Goal: Information Seeking & Learning: Check status

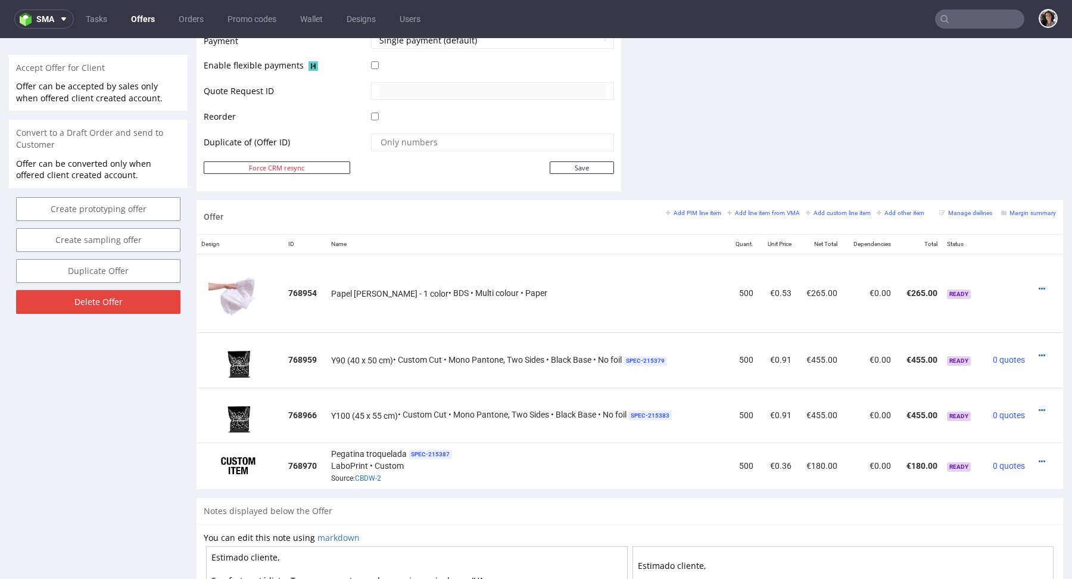
scroll to position [593, 0]
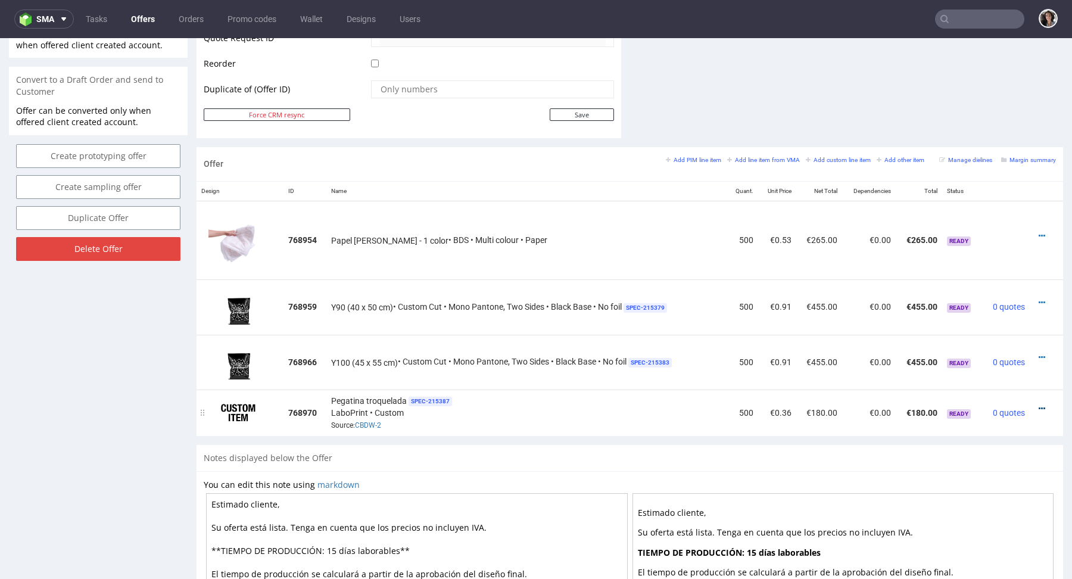
click at [1039, 404] on icon at bounding box center [1042, 408] width 7 height 8
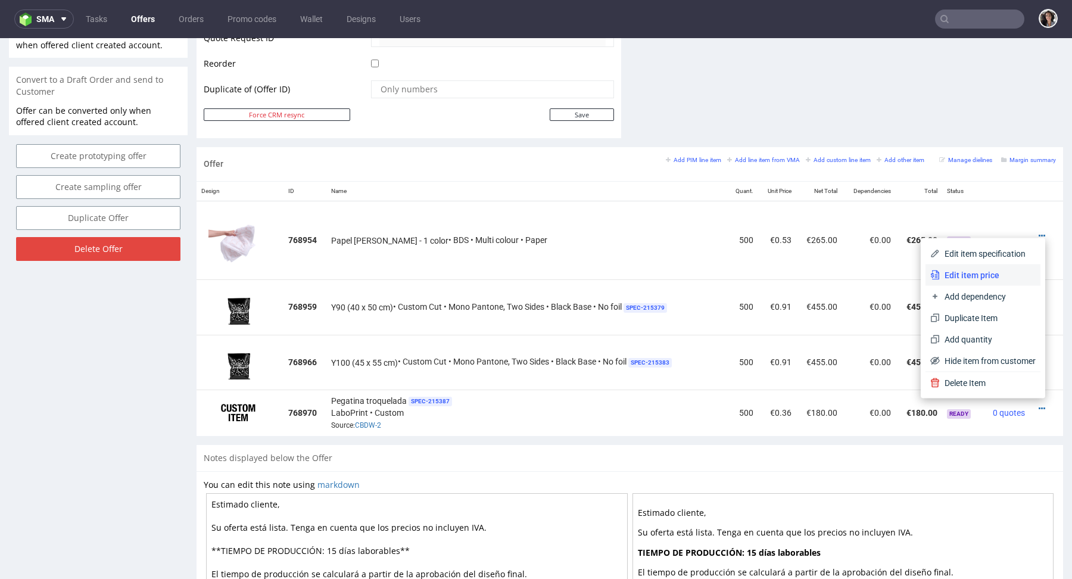
click at [964, 282] on li "Edit item price" at bounding box center [982, 274] width 115 height 21
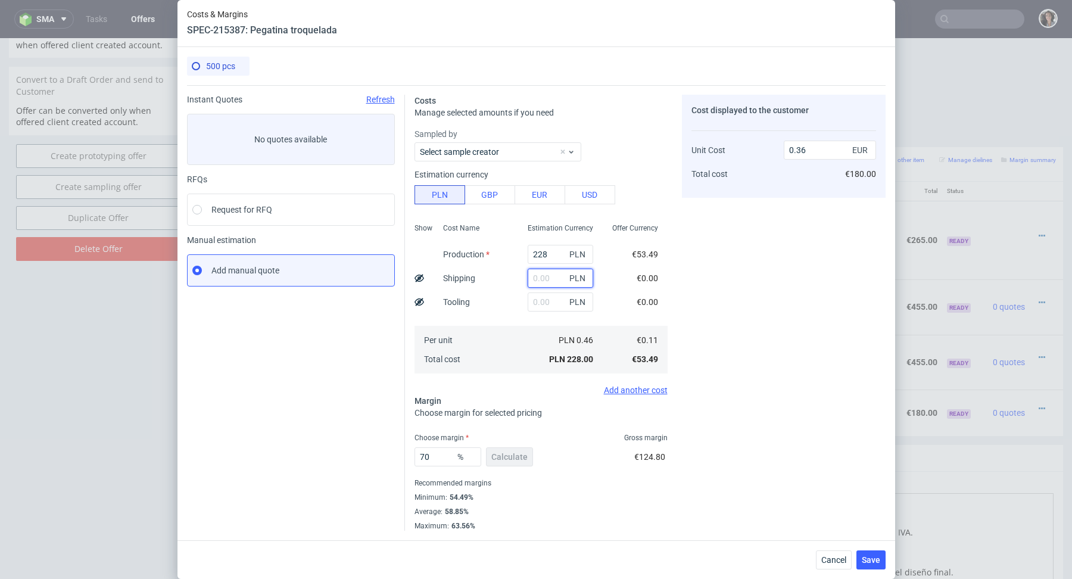
click at [541, 273] on input "text" at bounding box center [561, 278] width 66 height 19
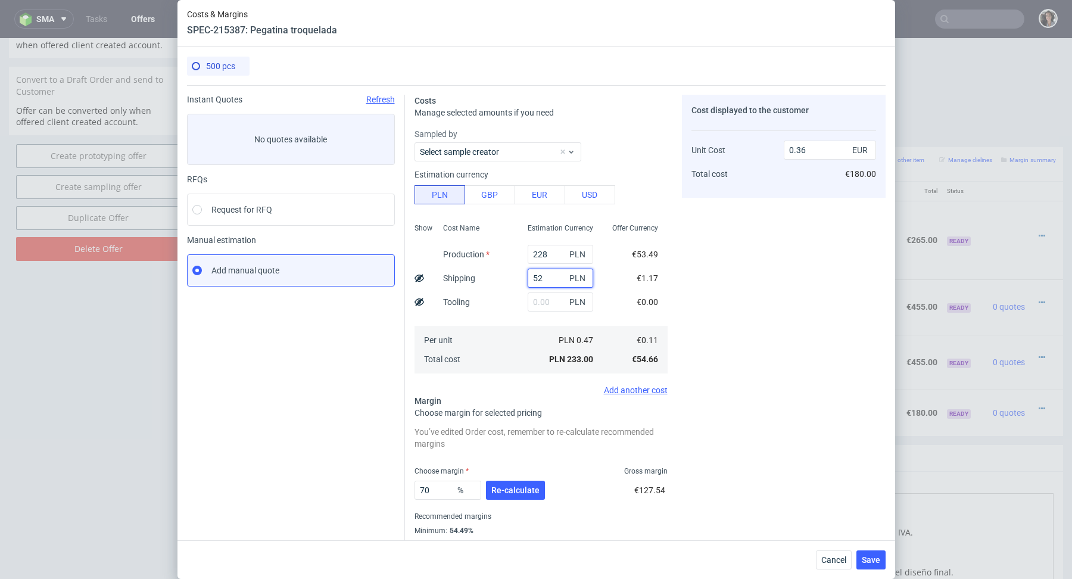
type input "52."
type input "0.43"
type input "52.33"
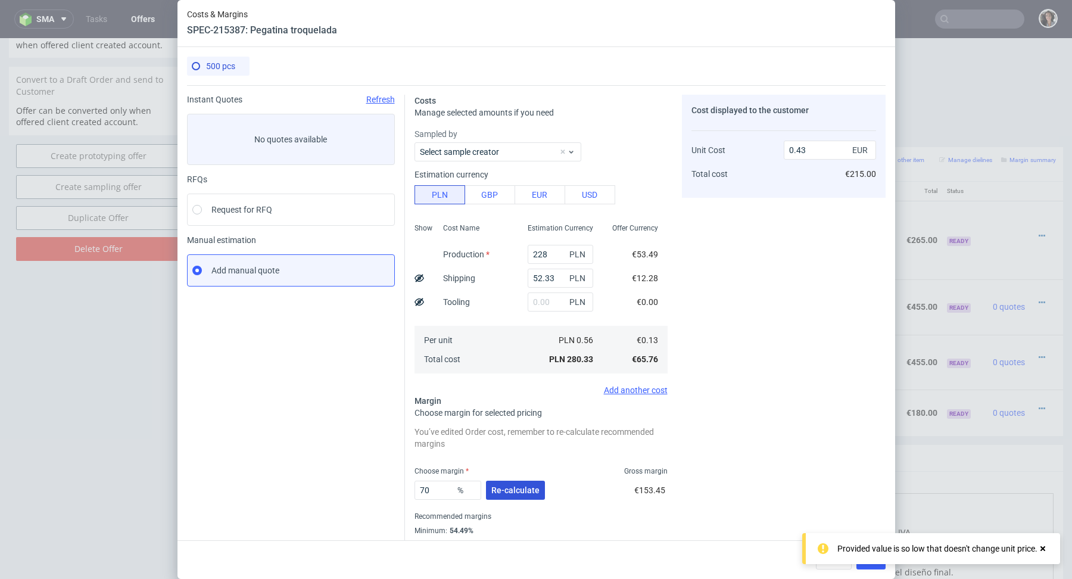
click at [508, 493] on span "Re-calculate" at bounding box center [515, 490] width 48 height 8
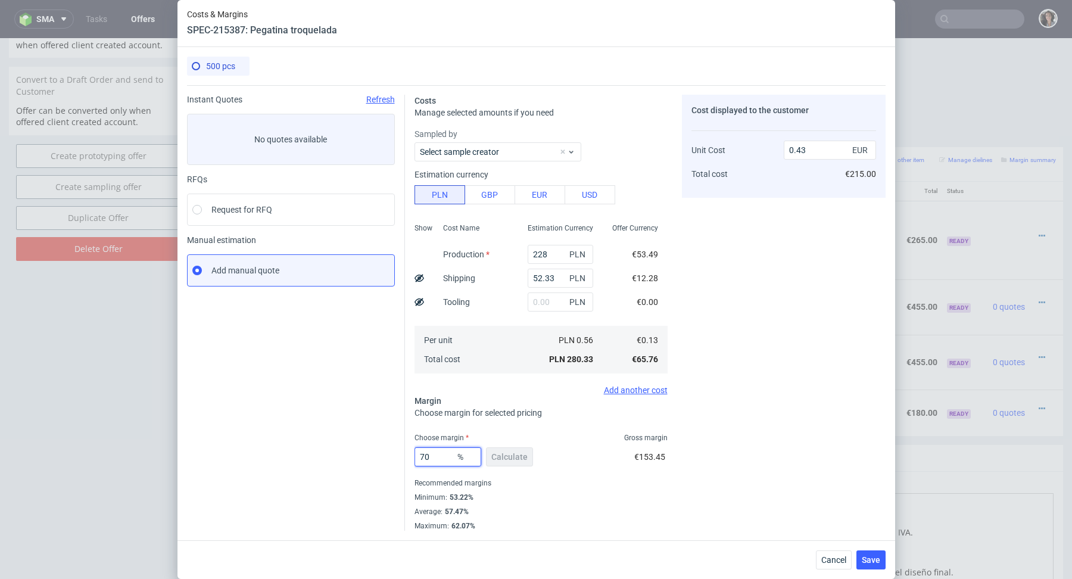
drag, startPoint x: 435, startPoint y: 457, endPoint x: 375, endPoint y: 457, distance: 60.1
click at [376, 457] on div "Instant Quotes Refresh No quotes available RFQs Request for RFQ Manual estimati…" at bounding box center [536, 307] width 699 height 445
type input "60"
type input "0.32"
drag, startPoint x: 440, startPoint y: 464, endPoint x: 382, endPoint y: 460, distance: 57.9
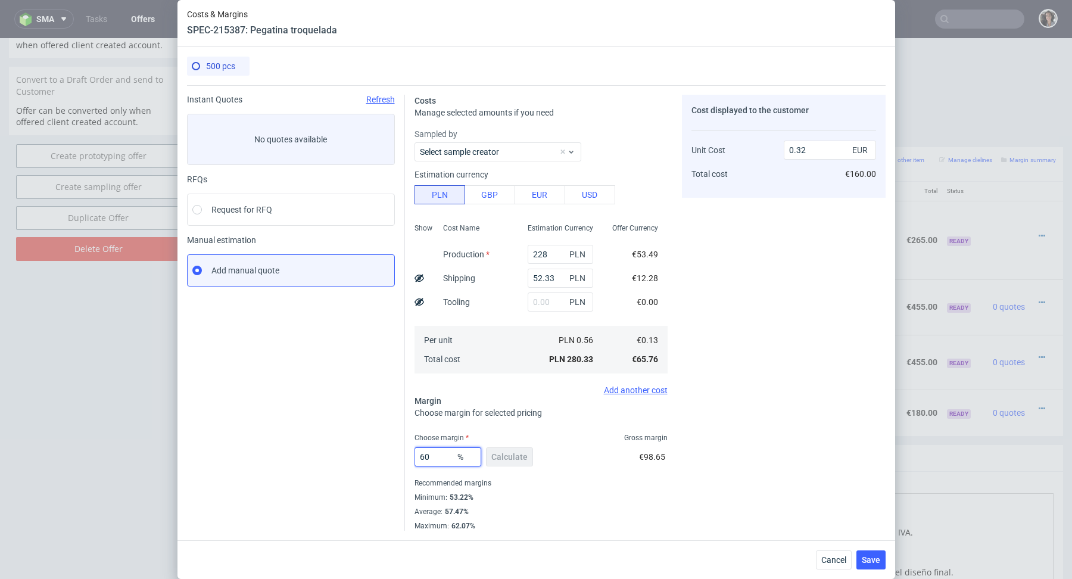
click at [382, 460] on div "Instant Quotes Refresh No quotes available RFQs Request for RFQ Manual estimati…" at bounding box center [536, 307] width 699 height 445
type input "70"
type input "0.43"
type input "7"
type input "65"
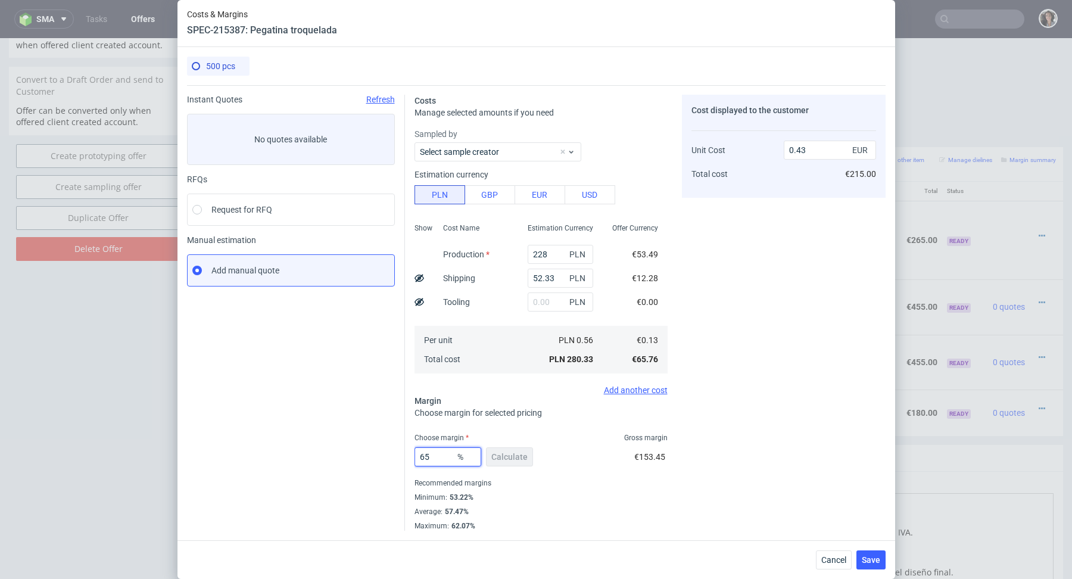
type input "0.37"
click at [741, 510] on div "Cost displayed to the customer Unit Cost Total cost 0.37 EUR €185.00" at bounding box center [784, 313] width 204 height 436
click at [435, 461] on input "65" at bounding box center [447, 456] width 67 height 19
type input "65.5"
type input "0.38"
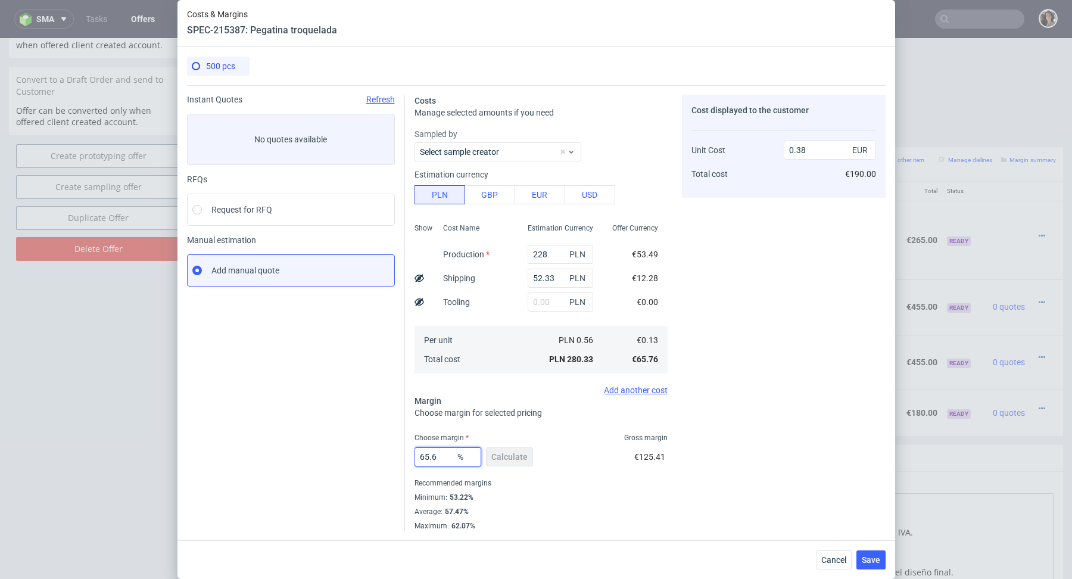
type input "65.6"
click at [521, 423] on fieldset "Costs Manage selected amounts if you need Sampled by Select sample creator Esti…" at bounding box center [540, 313] width 253 height 436
click at [856, 562] on div "Cancel Save" at bounding box center [851, 559] width 70 height 19
click at [863, 562] on span "Save" at bounding box center [871, 560] width 18 height 8
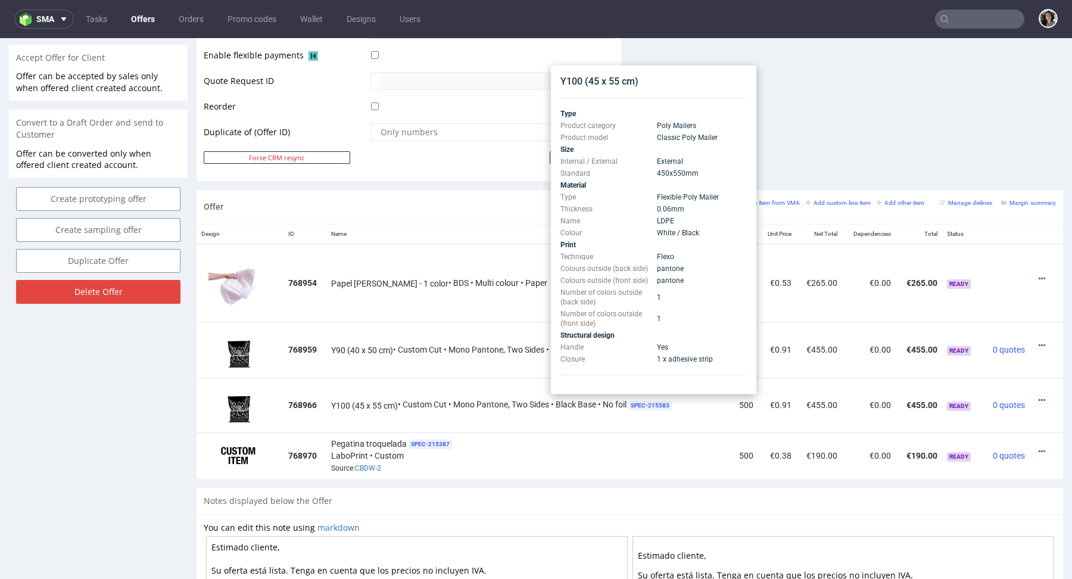
scroll to position [481, 0]
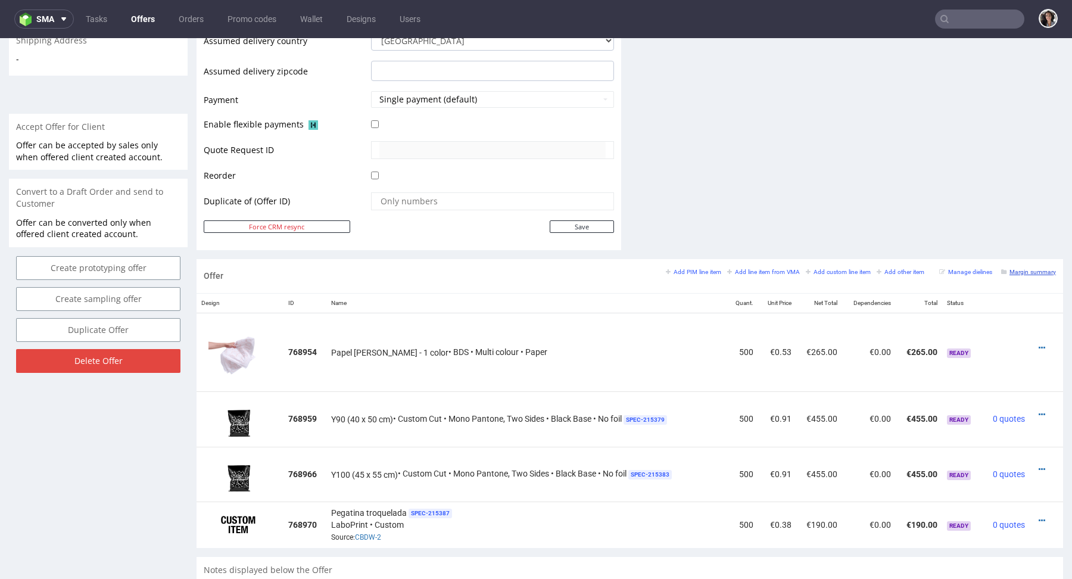
click at [1017, 273] on small "Margin summary" at bounding box center [1028, 272] width 55 height 7
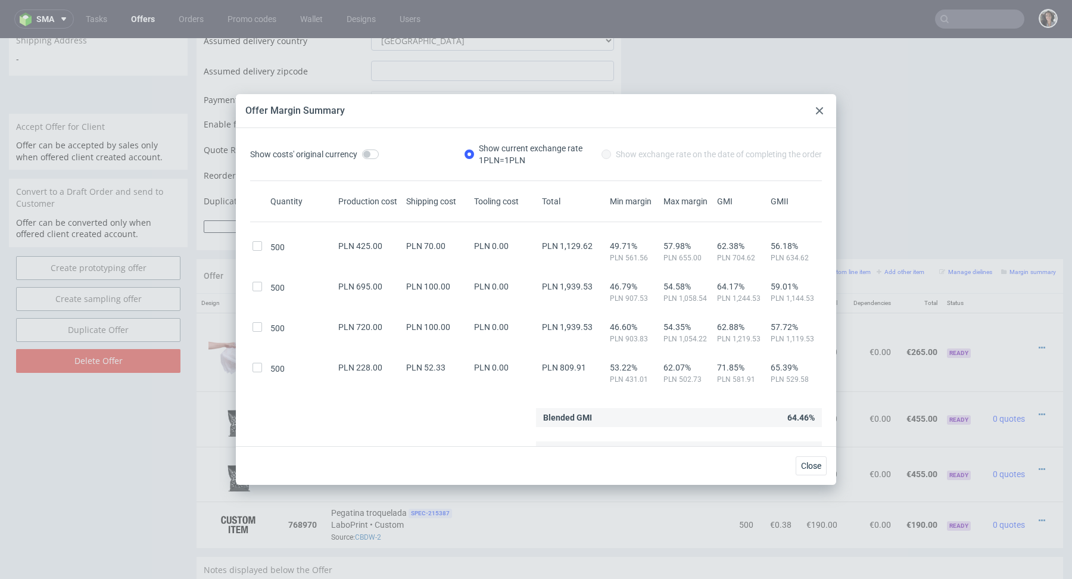
scroll to position [13, 0]
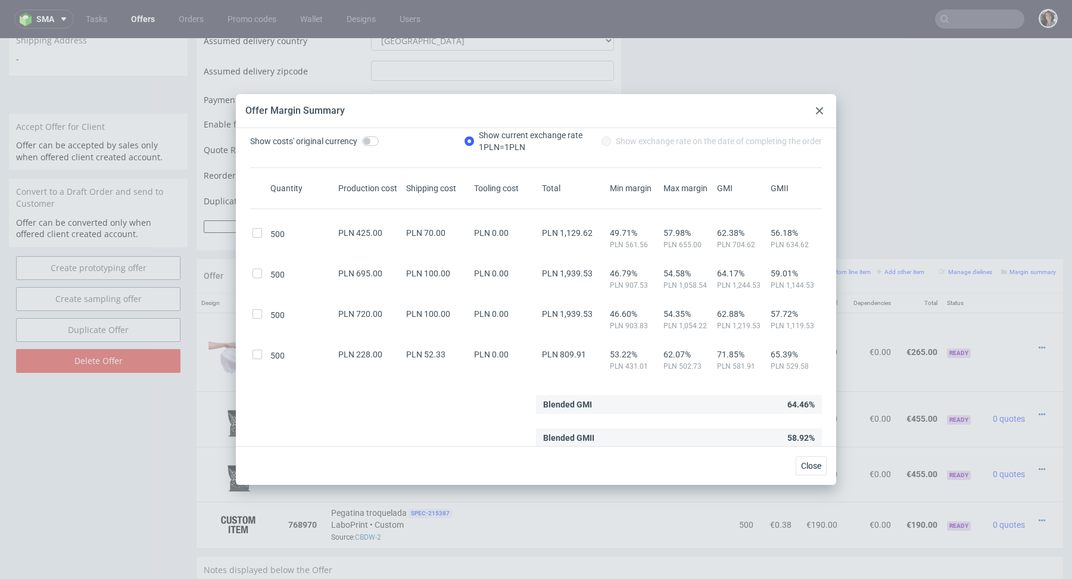
click at [821, 104] on div at bounding box center [819, 111] width 14 height 14
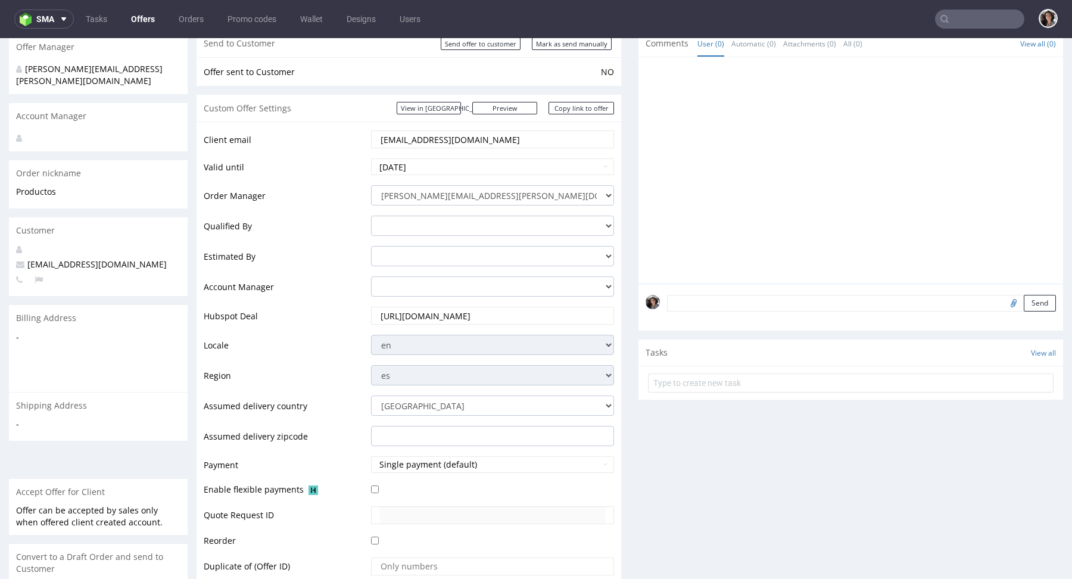
scroll to position [0, 0]
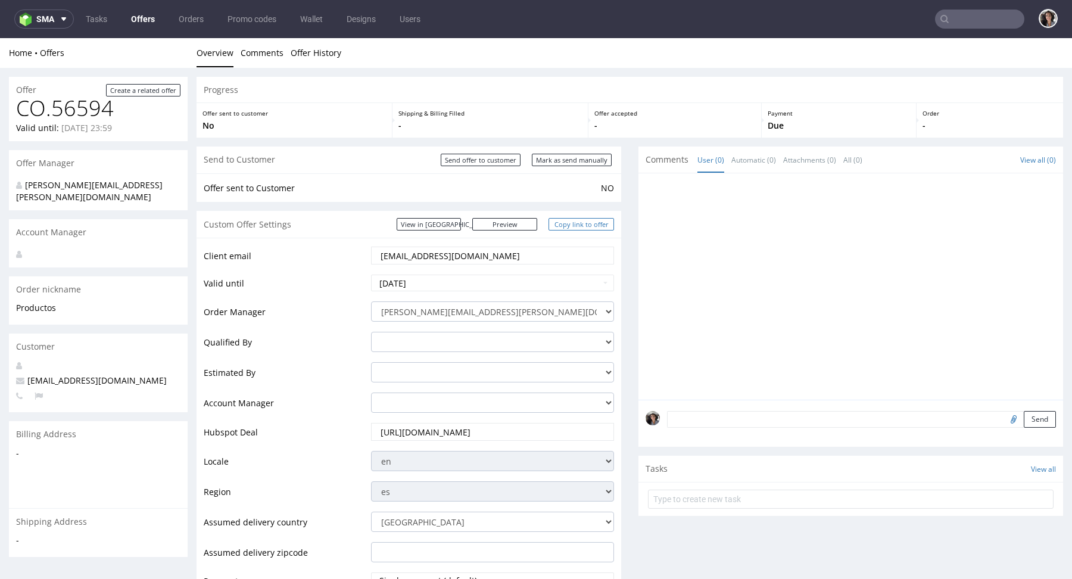
click at [586, 228] on link "Copy link to offer" at bounding box center [581, 224] width 66 height 13
click at [588, 164] on input "Mark as send manually" at bounding box center [572, 160] width 80 height 13
type input "In progress..."
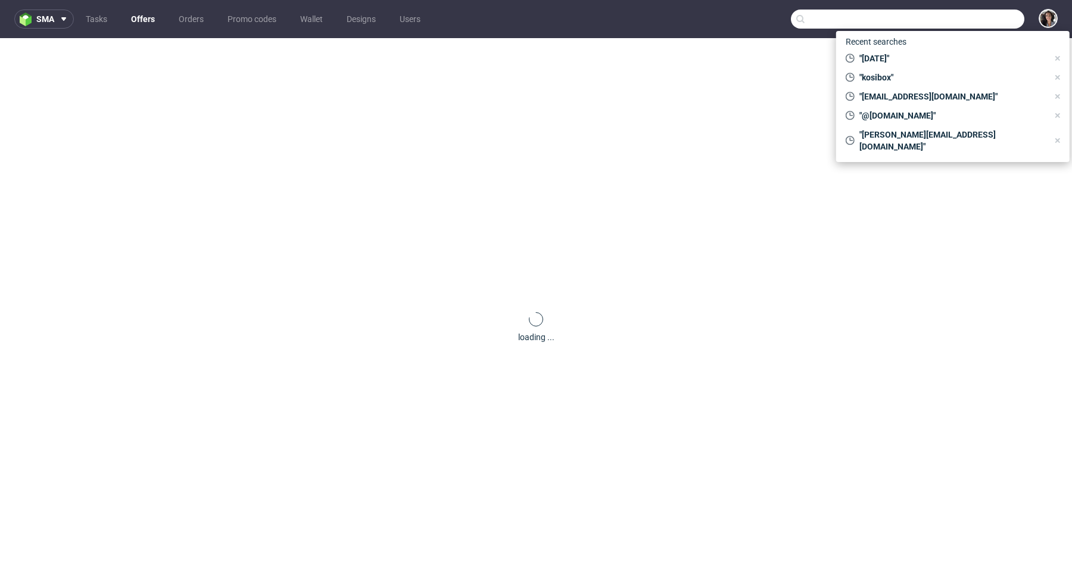
click at [964, 26] on input "text" at bounding box center [907, 19] width 233 height 19
paste input "szymon@happatomame.pl"
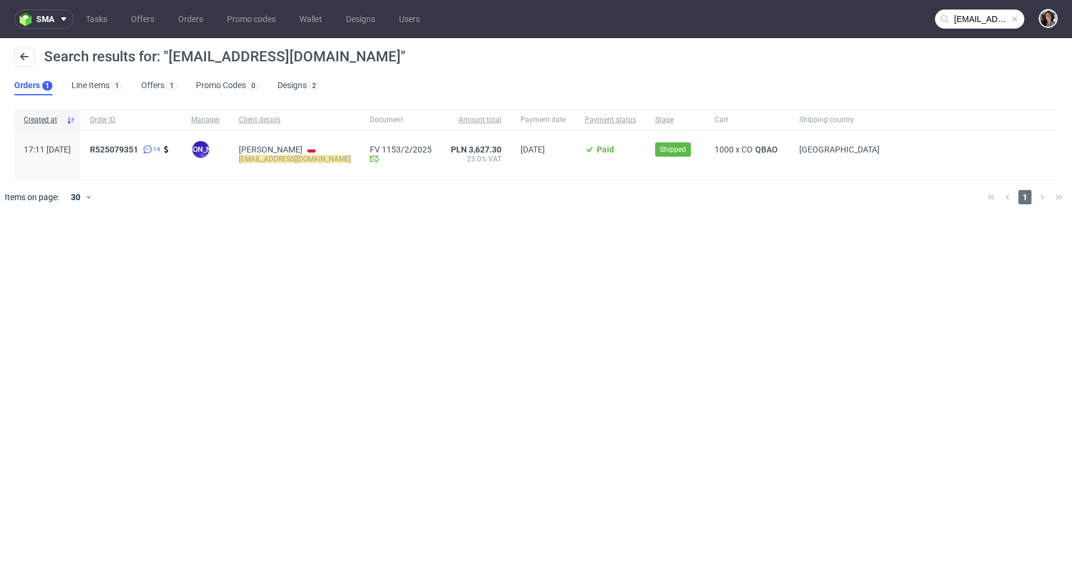
click at [975, 18] on input "szymon@happatomame.pl" at bounding box center [979, 19] width 89 height 19
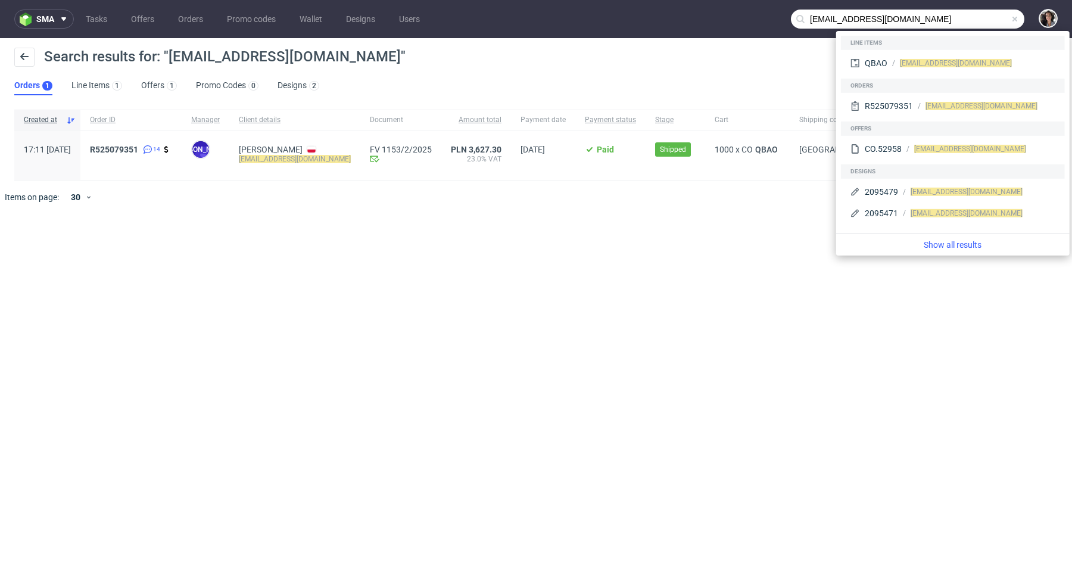
drag, startPoint x: 840, startPoint y: 20, endPoint x: 793, endPoint y: 20, distance: 47.0
click at [793, 20] on input "szymon@happatomame.pl" at bounding box center [907, 19] width 233 height 19
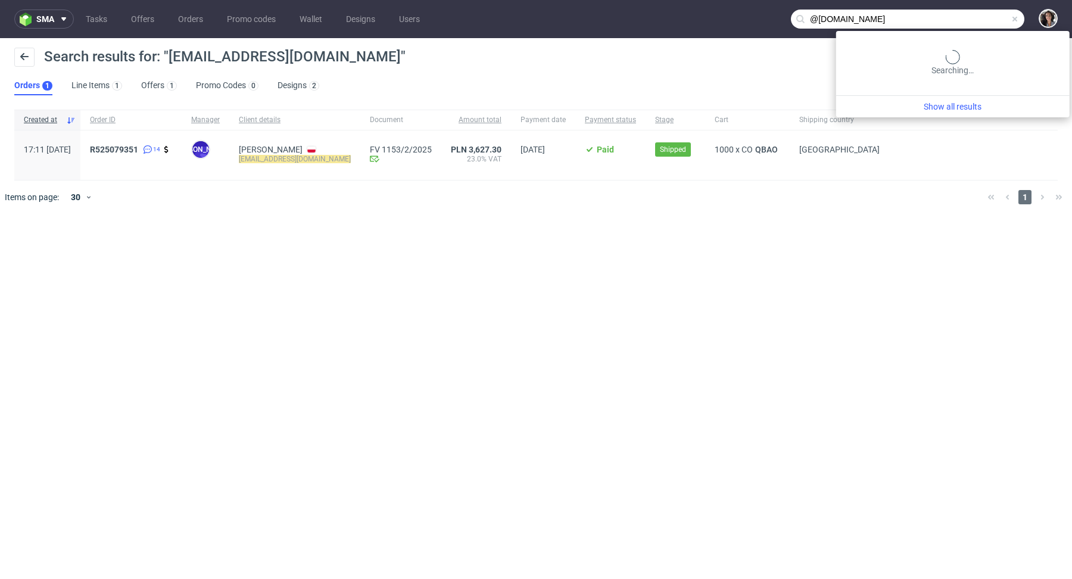
type input "@happatomame.pl"
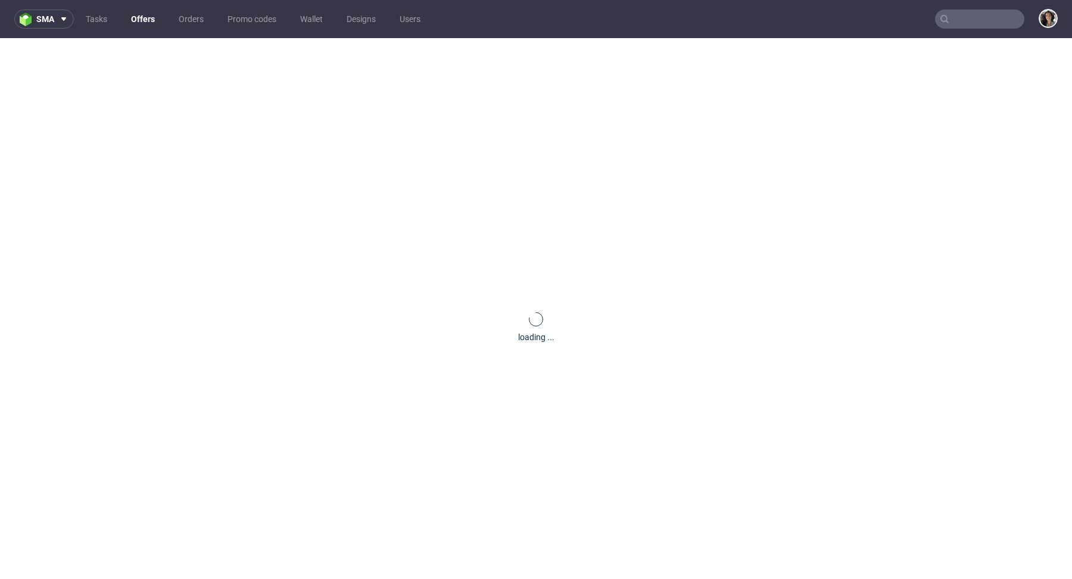
click at [969, 29] on nav "sma Tasks Offers Orders Promo codes Wallet Designs Users" at bounding box center [536, 19] width 1072 height 38
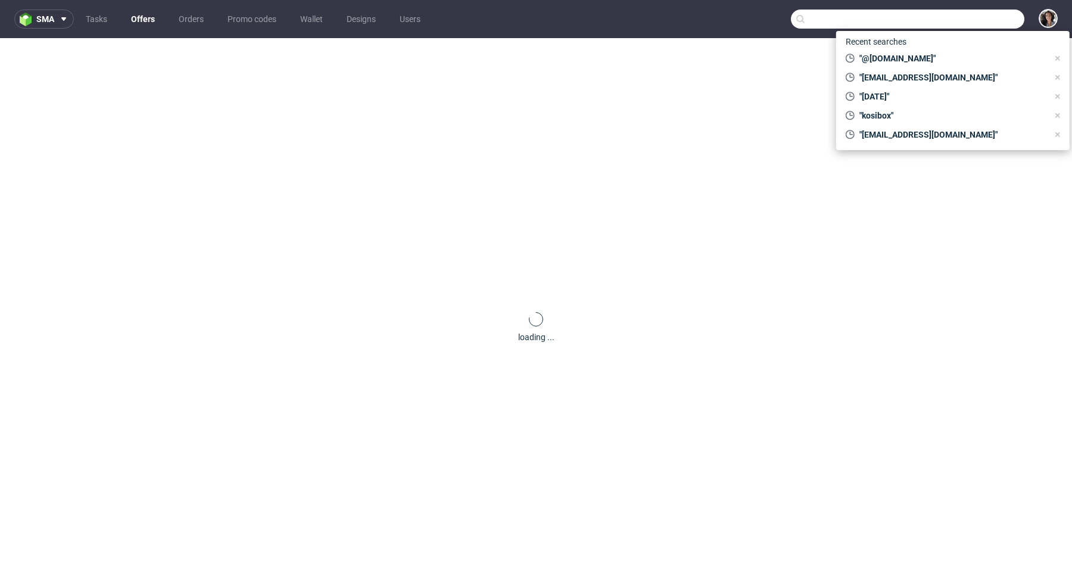
click at [967, 23] on input "text" at bounding box center [907, 19] width 233 height 19
paste input "kirstie@issey.co.uk"
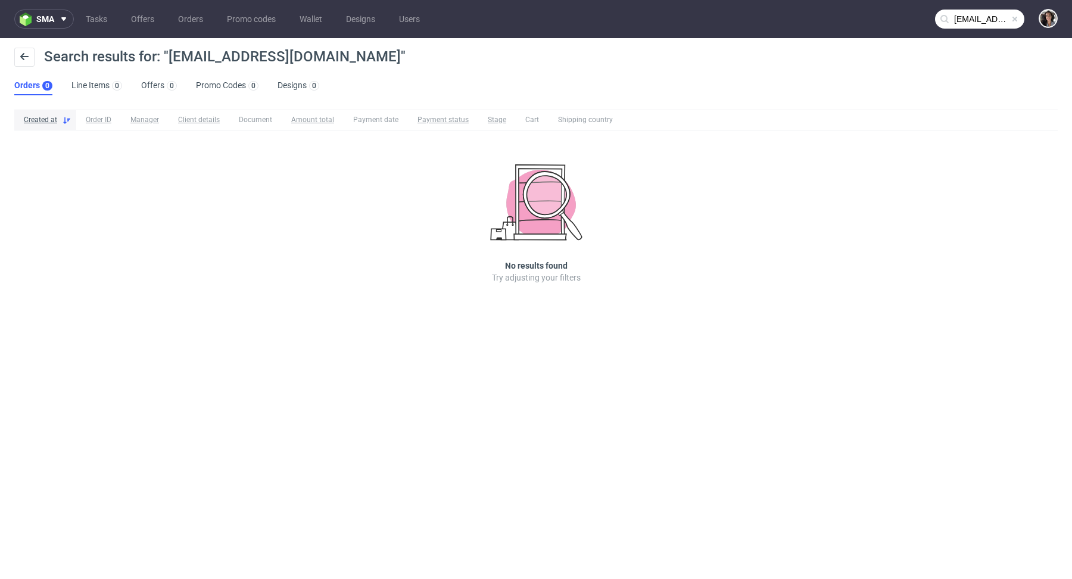
click at [272, 48] on div "Search results for: "kirstie@issey.co.uk"" at bounding box center [209, 57] width 391 height 19
click at [969, 22] on input "kirstie@issey.co.uk" at bounding box center [979, 19] width 89 height 19
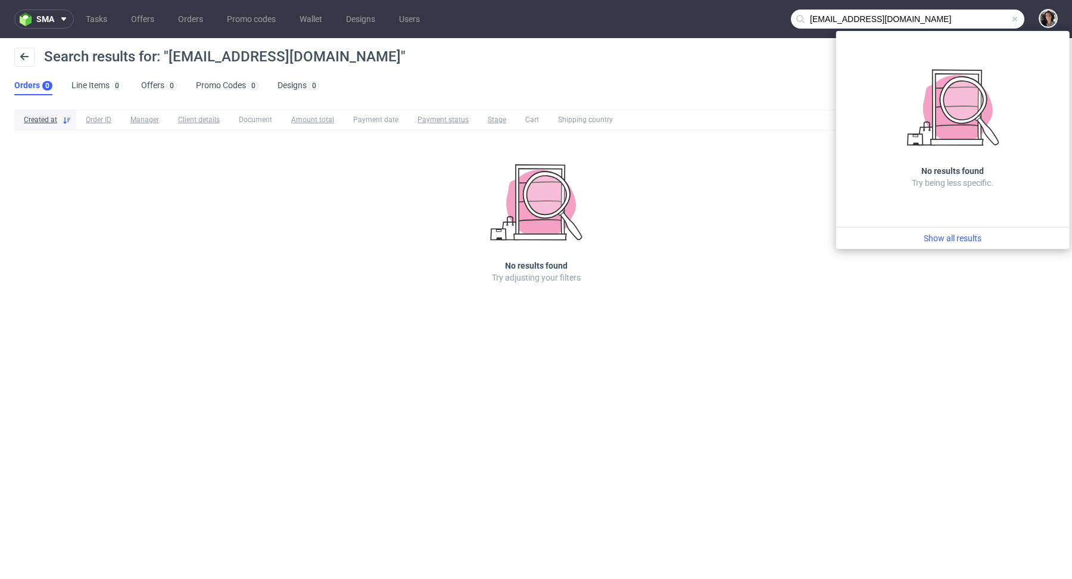
drag, startPoint x: 834, startPoint y: 15, endPoint x: 789, endPoint y: 16, distance: 44.7
click at [789, 16] on nav "sma Tasks Offers Orders Promo codes Wallet Designs Users kirstie@issey.co.uk" at bounding box center [536, 19] width 1072 height 38
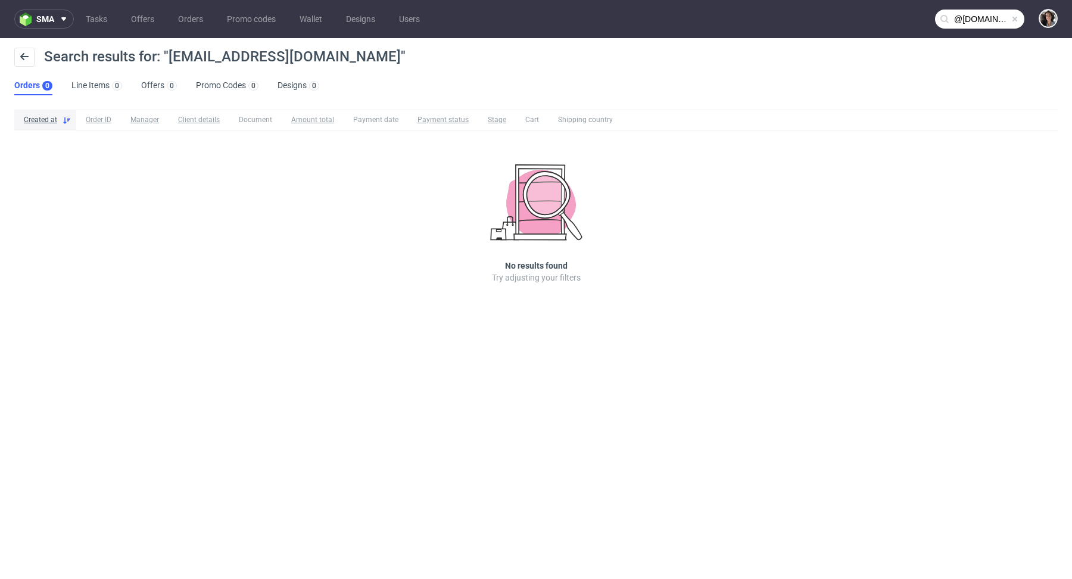
type input "@issey.co.uk"
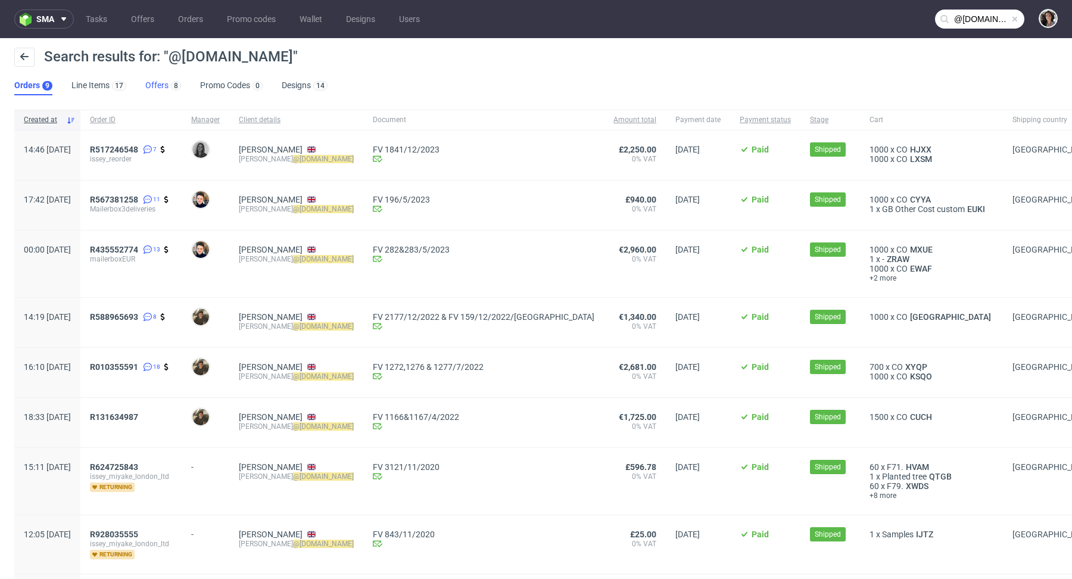
click at [155, 83] on link "Offers 8" at bounding box center [163, 85] width 36 height 19
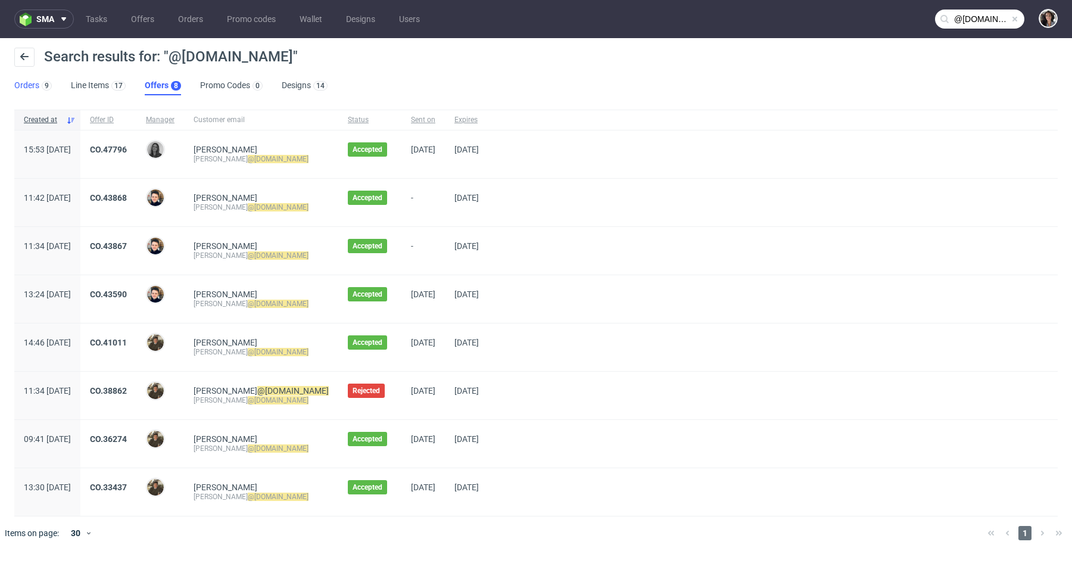
click at [21, 91] on link "Orders 9" at bounding box center [33, 85] width 38 height 19
